Goal: Transaction & Acquisition: Obtain resource

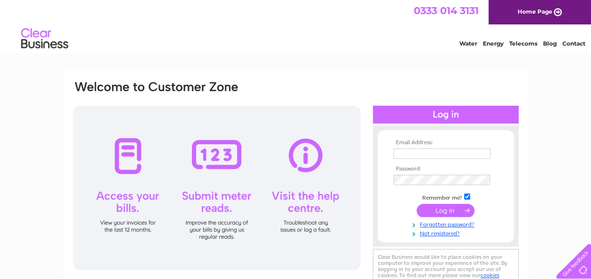
type input "lucy@cidspaces.com"
click at [456, 211] on input "submit" at bounding box center [446, 210] width 58 height 13
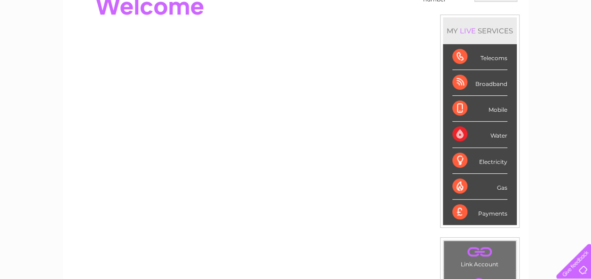
scroll to position [16, 0]
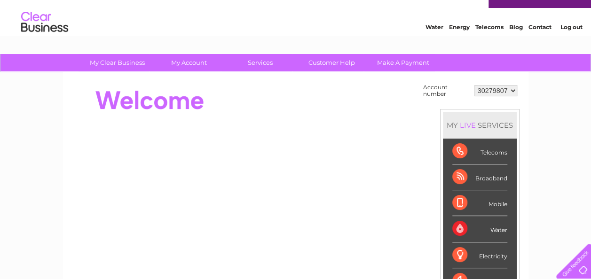
click at [513, 90] on select "30279807 30317276" at bounding box center [495, 90] width 43 height 11
select select "30317276"
click at [474, 85] on select "30279807 30317276" at bounding box center [495, 90] width 43 height 11
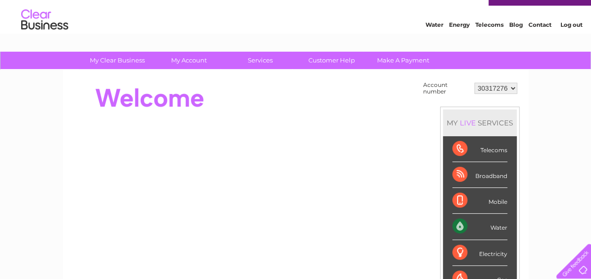
scroll to position [14, 0]
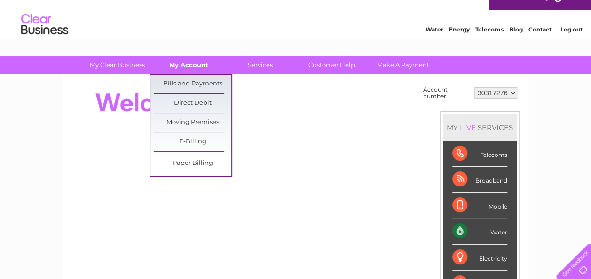
click at [198, 69] on link "My Account" at bounding box center [189, 64] width 78 height 17
click at [194, 80] on link "Bills and Payments" at bounding box center [193, 84] width 78 height 19
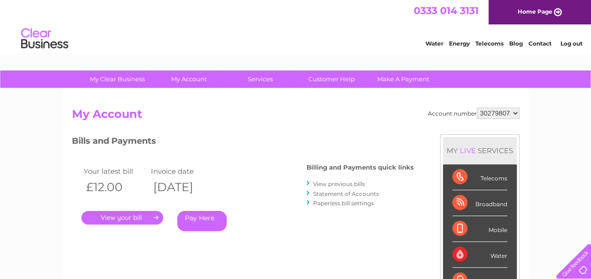
click at [514, 109] on select "30279807 30317276" at bounding box center [498, 113] width 43 height 11
select select "30317276"
click at [477, 108] on select "30279807 30317276" at bounding box center [498, 113] width 43 height 11
click at [131, 218] on link "." at bounding box center [122, 218] width 82 height 14
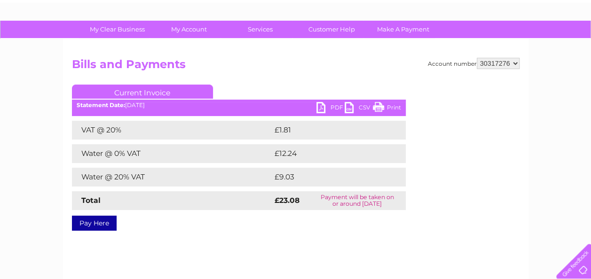
scroll to position [64, 0]
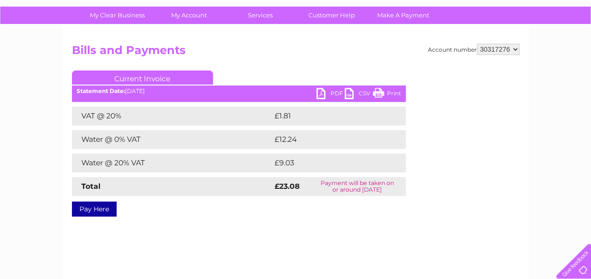
click at [332, 93] on link "PDF" at bounding box center [330, 95] width 28 height 14
